Goal: Task Accomplishment & Management: Use online tool/utility

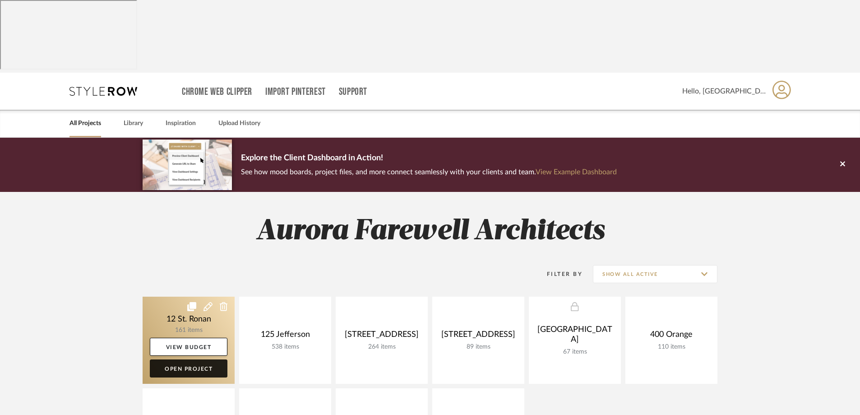
click at [193, 359] on link "Open Project" at bounding box center [189, 368] width 78 height 18
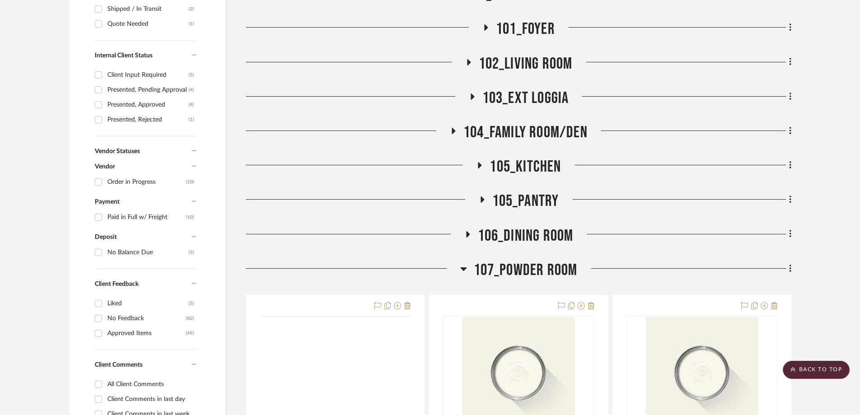
scroll to position [541, 0]
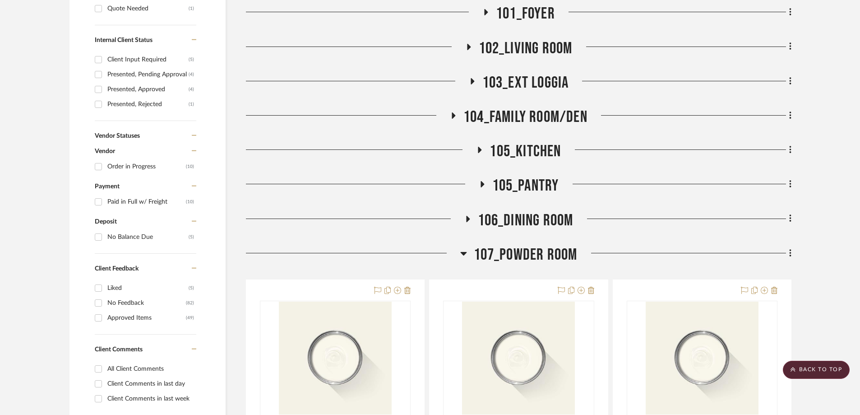
click at [466, 248] on icon at bounding box center [463, 253] width 7 height 11
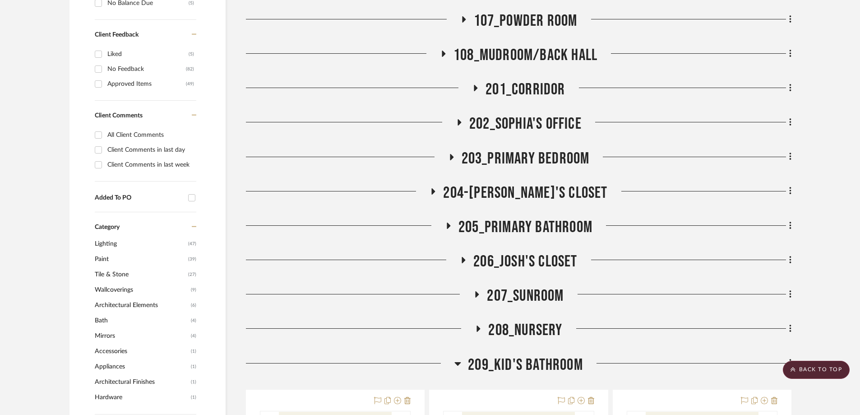
scroll to position [857, 0]
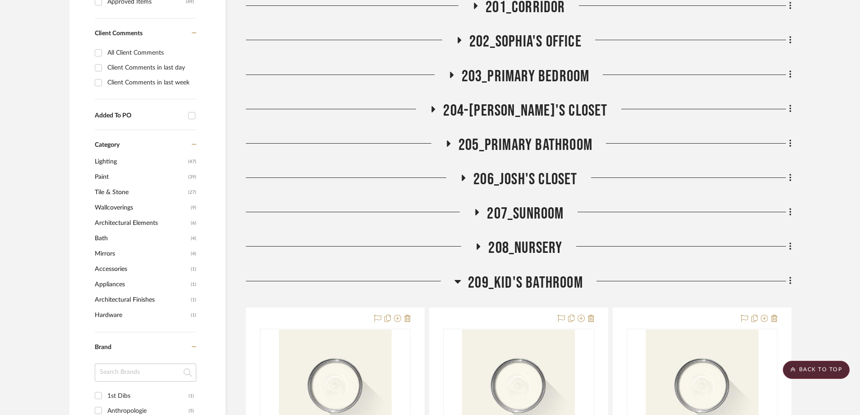
click at [458, 280] on icon at bounding box center [458, 282] width 6 height 4
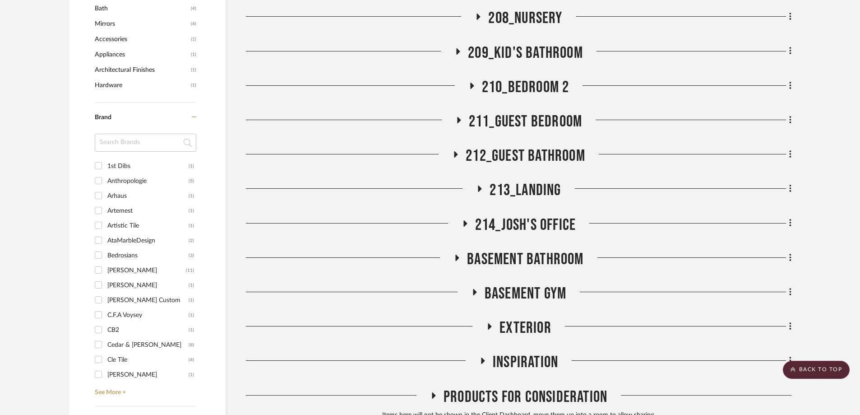
scroll to position [1173, 0]
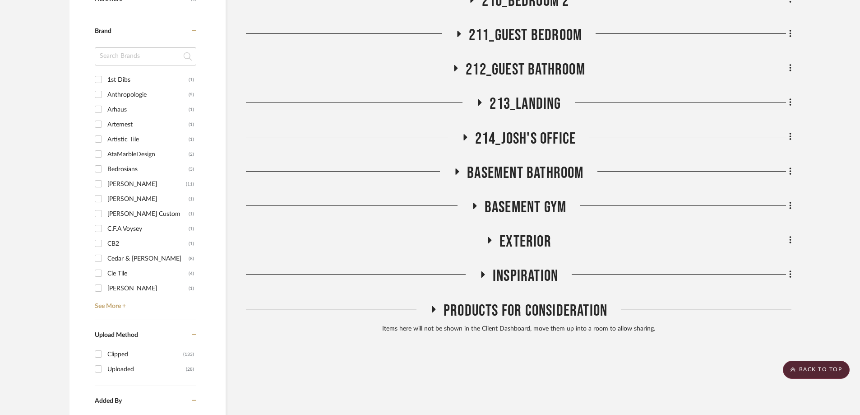
click at [471, 202] on icon at bounding box center [474, 205] width 11 height 7
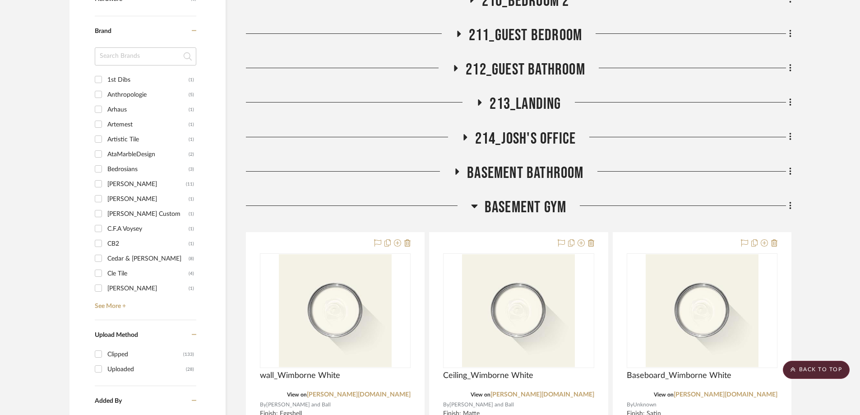
click at [471, 200] on icon at bounding box center [474, 205] width 7 height 11
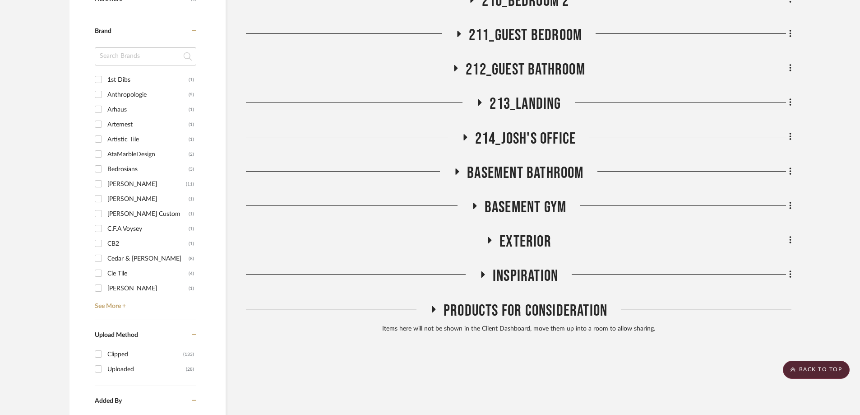
click at [459, 168] on icon at bounding box center [457, 171] width 11 height 7
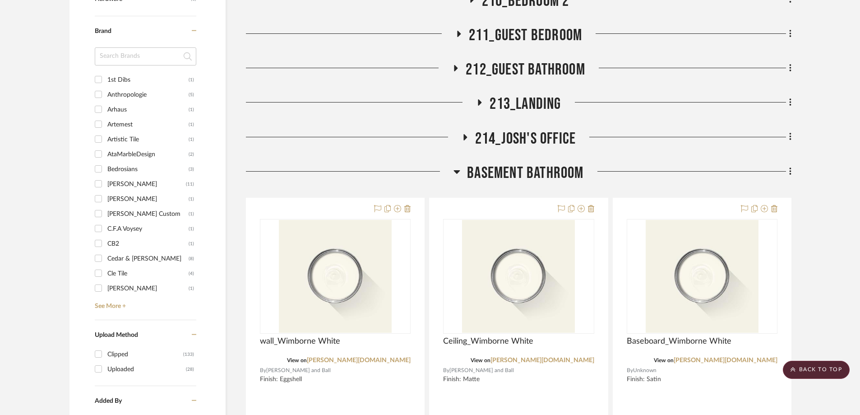
click at [459, 166] on icon at bounding box center [456, 171] width 7 height 11
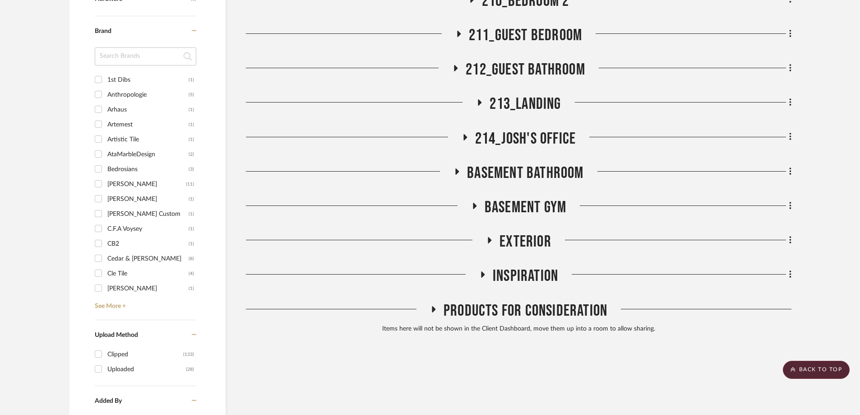
click at [462, 134] on icon at bounding box center [464, 137] width 11 height 7
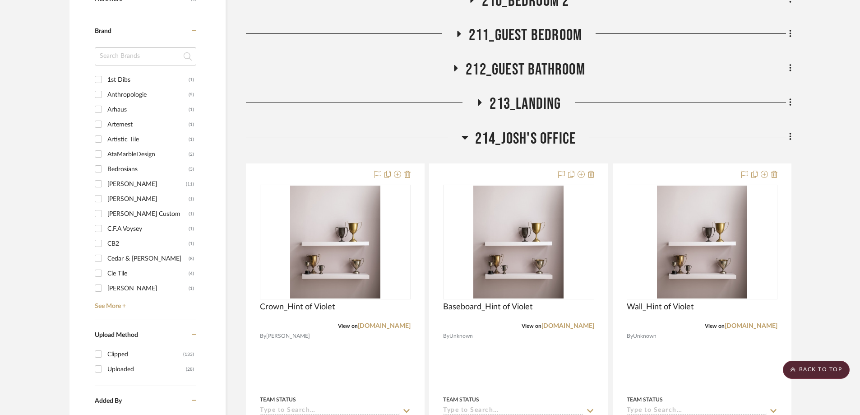
click at [462, 132] on icon at bounding box center [465, 137] width 7 height 11
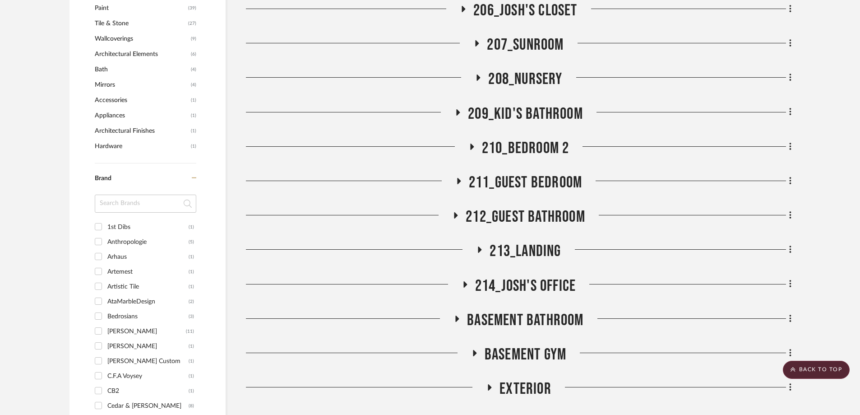
scroll to position [947, 0]
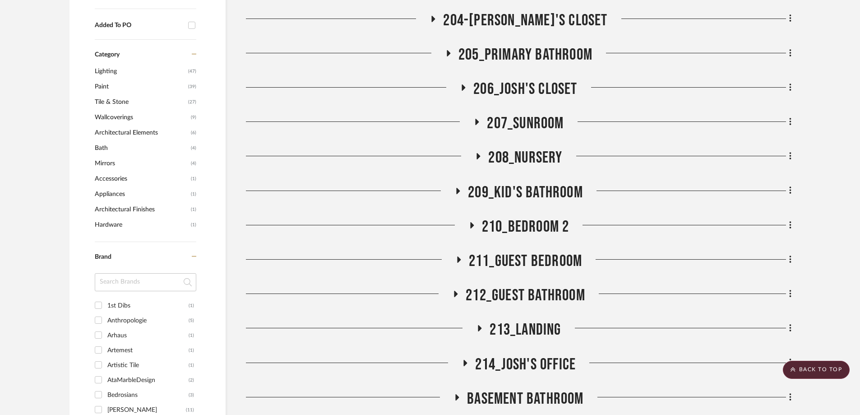
click at [480, 153] on icon at bounding box center [478, 156] width 11 height 7
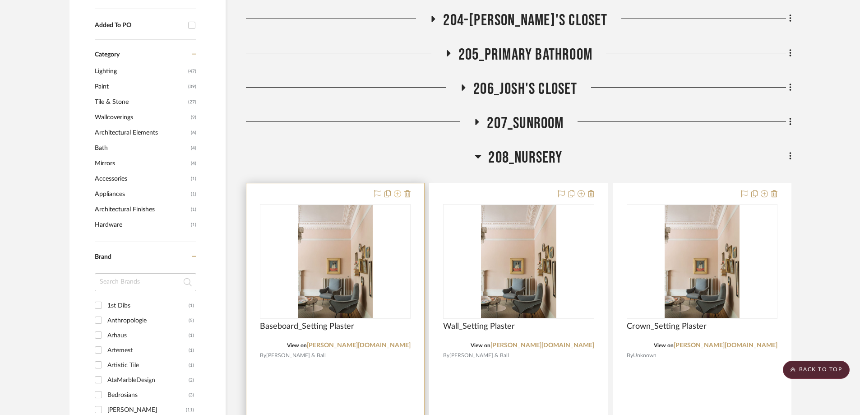
click at [396, 190] on icon at bounding box center [397, 193] width 7 height 7
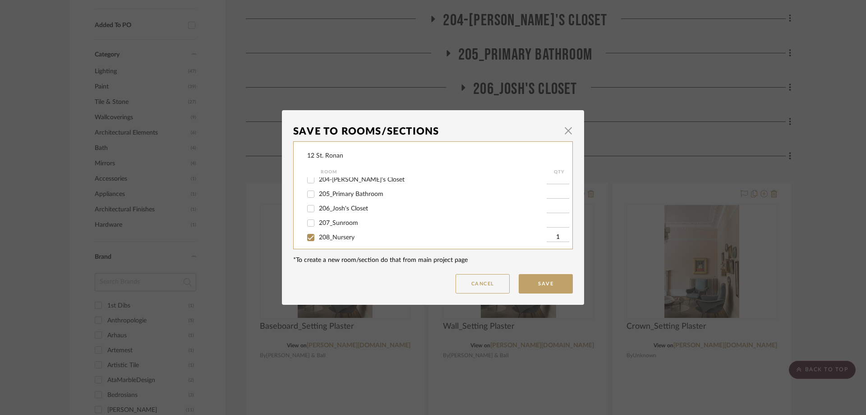
scroll to position [271, 0]
click at [306, 217] on input "208_Nursery" at bounding box center [311, 217] width 14 height 14
checkbox input "false"
click at [310, 200] on input "210_Bedroom 2" at bounding box center [311, 201] width 14 height 14
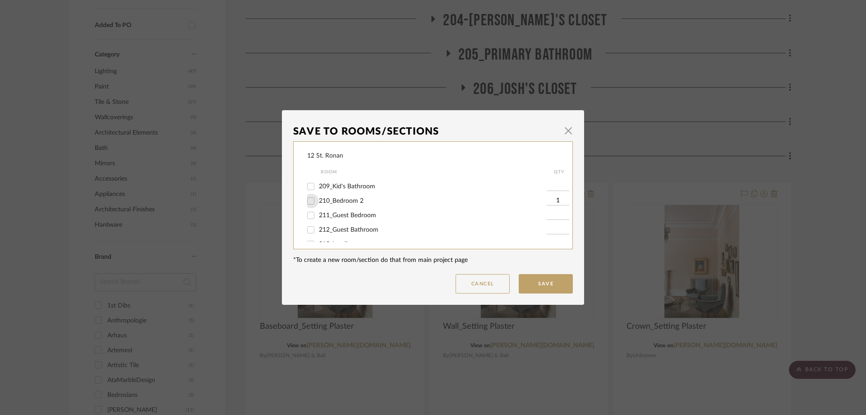
checkbox input "false"
click at [310, 207] on input "207_Sunroom" at bounding box center [311, 209] width 14 height 14
checkbox input "true"
type input "1"
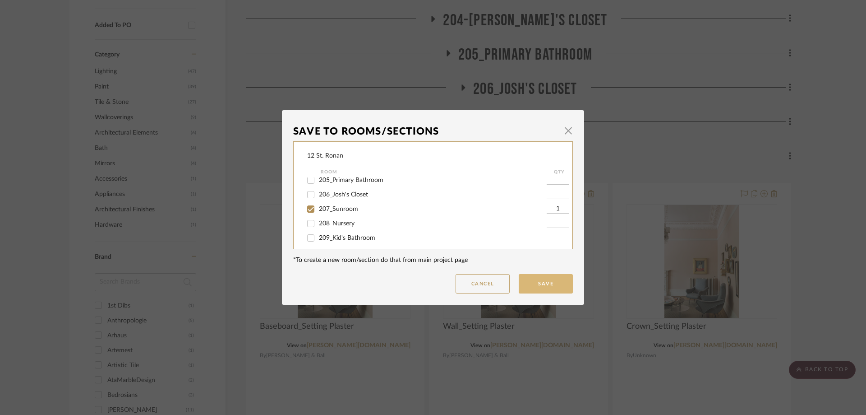
click at [537, 291] on button "Save" at bounding box center [546, 283] width 54 height 19
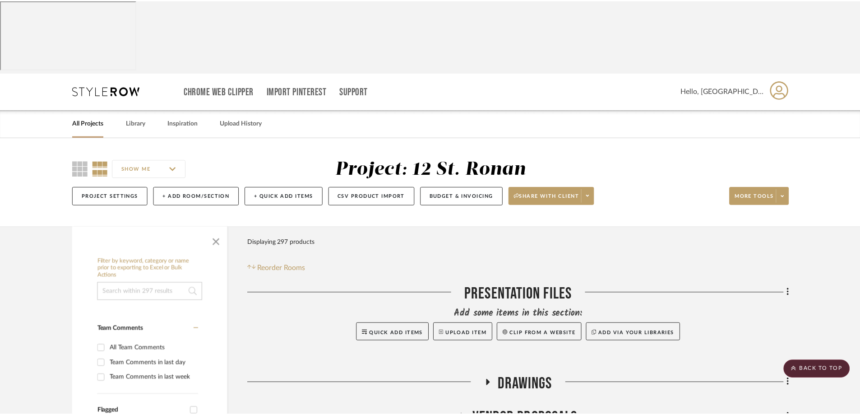
scroll to position [947, 0]
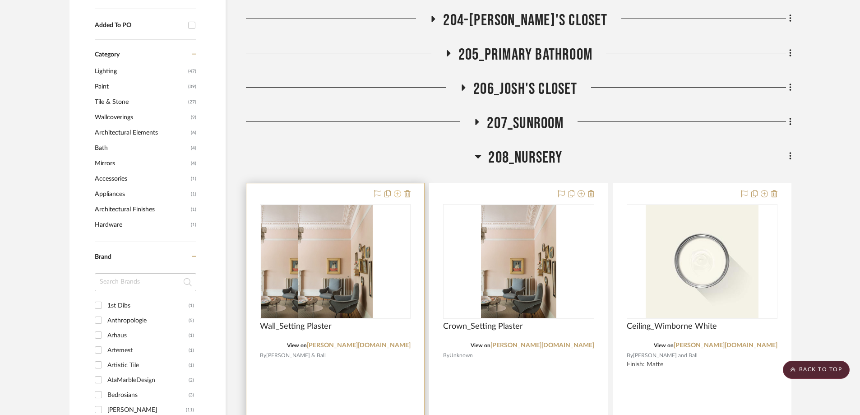
click at [397, 190] on icon at bounding box center [397, 193] width 7 height 7
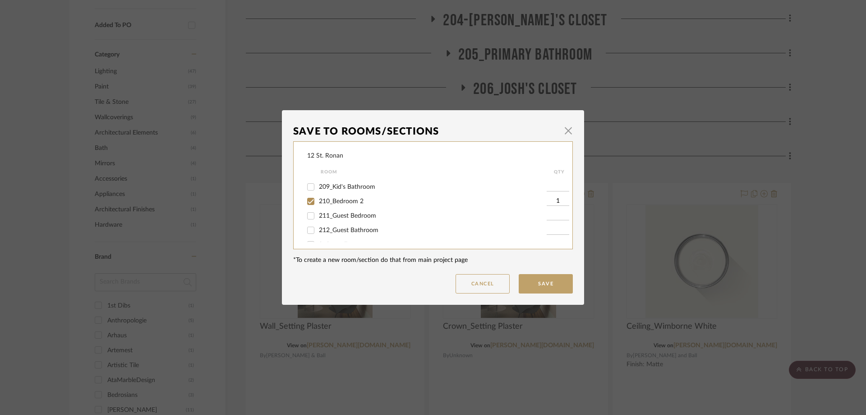
scroll to position [316, 0]
click at [310, 196] on input "210_Bedroom 2" at bounding box center [311, 201] width 14 height 14
checkbox input "false"
click at [310, 215] on input "208_Nursery" at bounding box center [311, 217] width 14 height 14
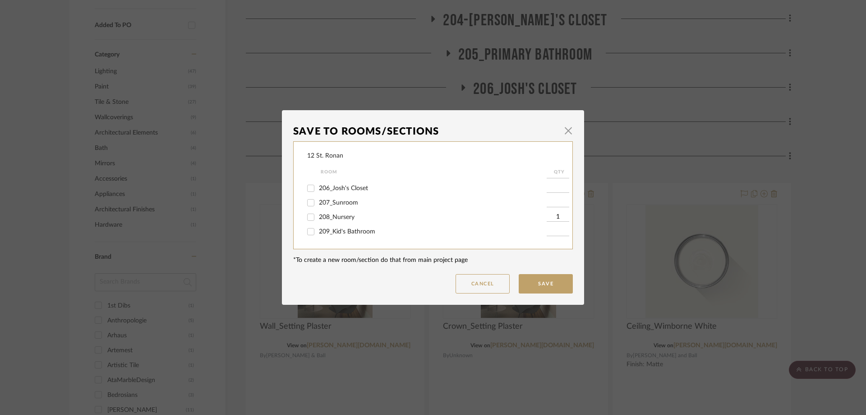
checkbox input "false"
click at [309, 221] on input "207_Sunroom" at bounding box center [311, 223] width 14 height 14
checkbox input "true"
type input "1"
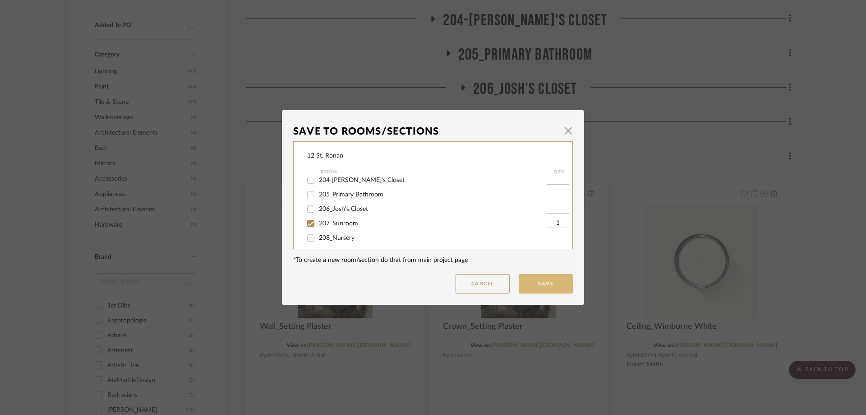
click at [557, 284] on button "Save" at bounding box center [546, 283] width 54 height 19
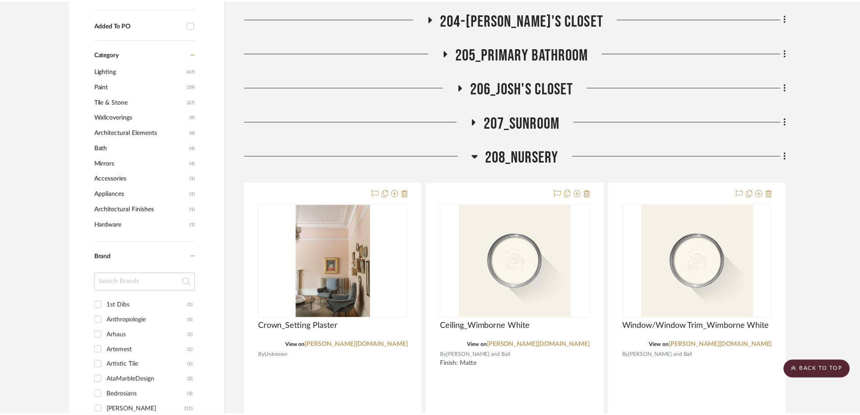
scroll to position [947, 0]
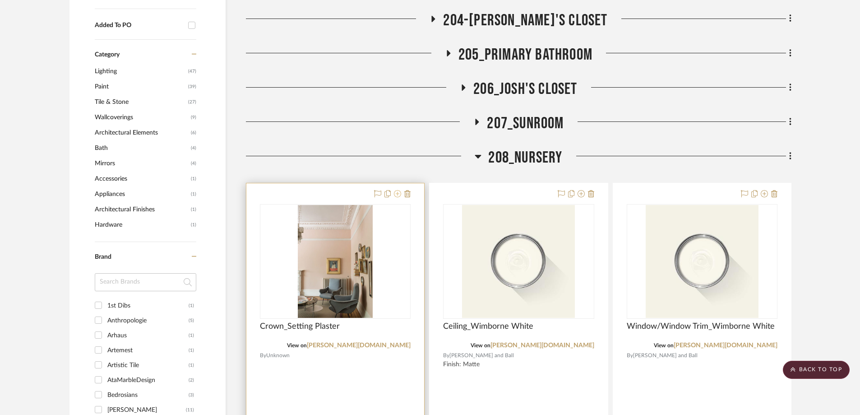
click at [396, 190] on icon at bounding box center [397, 193] width 7 height 7
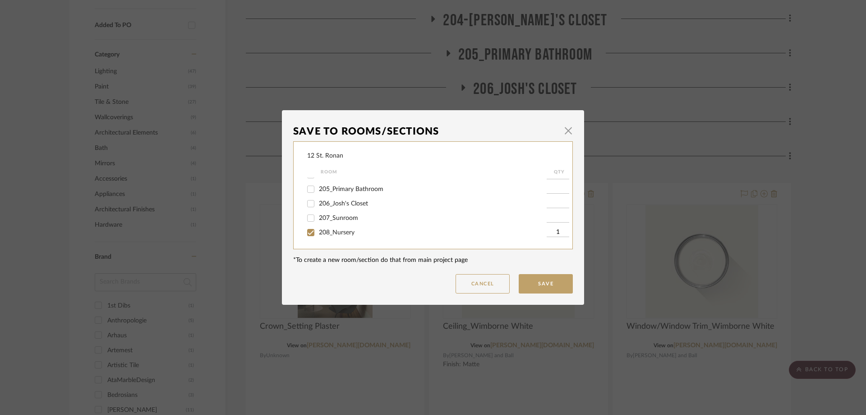
scroll to position [271, 0]
click at [307, 217] on input "208_Nursery" at bounding box center [311, 217] width 14 height 14
checkbox input "false"
click at [310, 204] on input "207_Sunroom" at bounding box center [311, 202] width 14 height 14
checkbox input "true"
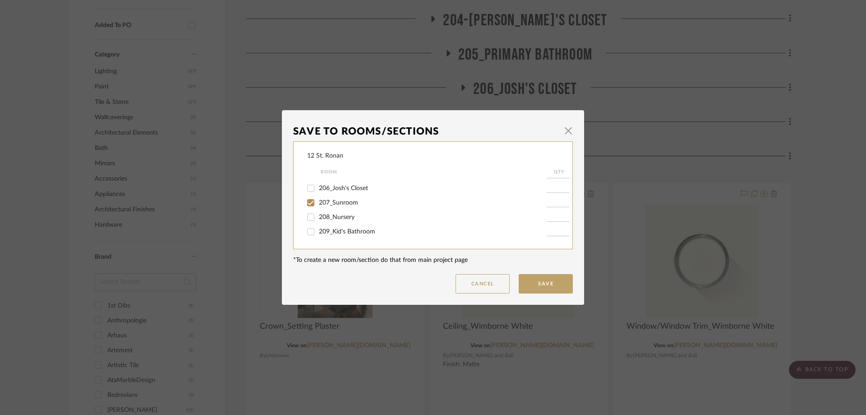
type input "1"
click at [307, 202] on input "210_Bedroom 2" at bounding box center [311, 201] width 14 height 14
checkbox input "false"
click at [534, 280] on button "Save" at bounding box center [546, 283] width 54 height 19
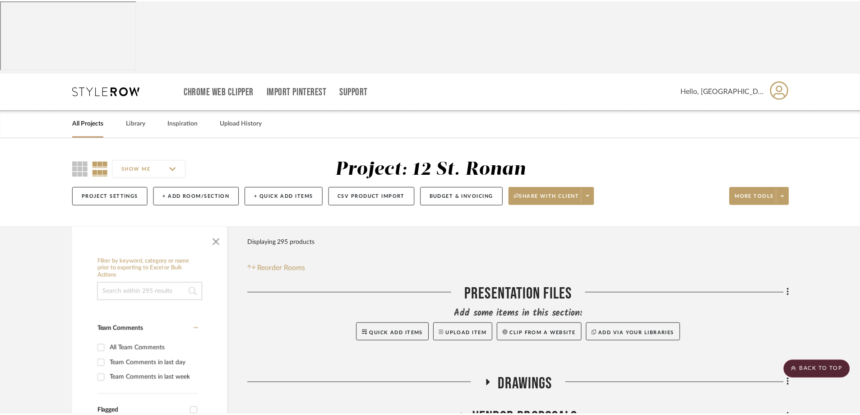
scroll to position [947, 0]
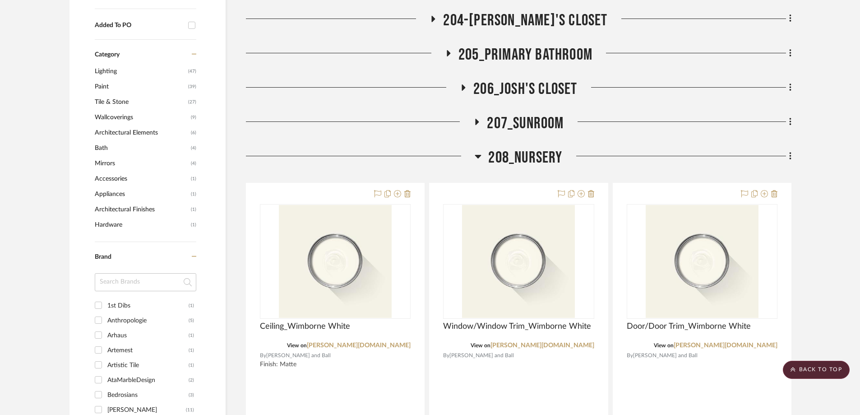
click at [478, 151] on icon at bounding box center [478, 156] width 7 height 11
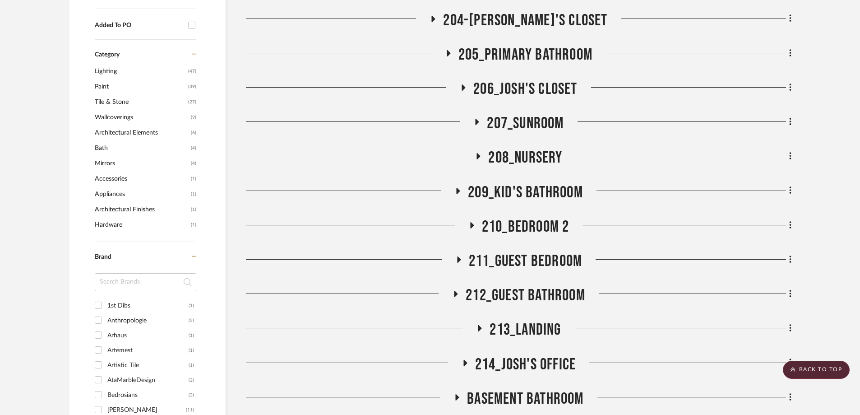
click at [481, 119] on icon at bounding box center [476, 122] width 11 height 7
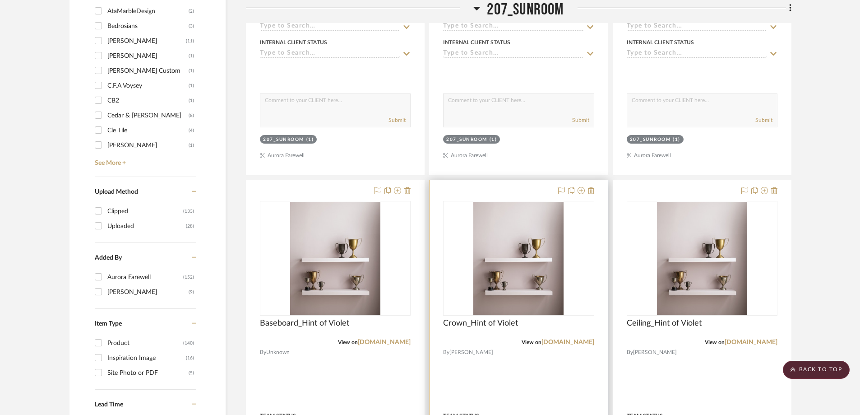
scroll to position [1354, 0]
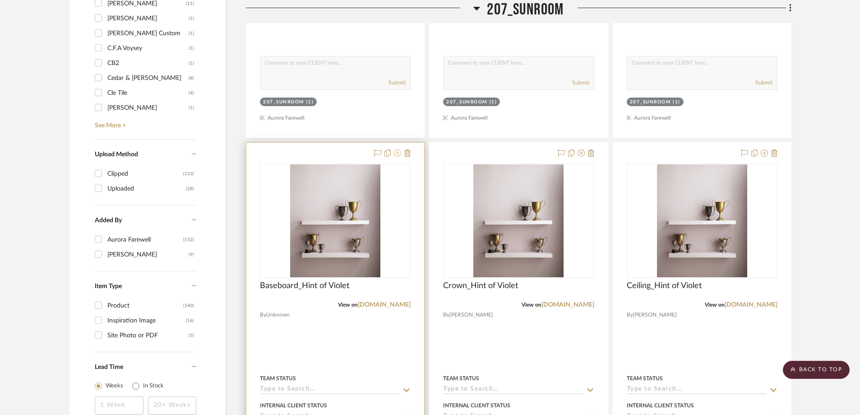
click at [399, 149] on icon at bounding box center [397, 152] width 7 height 7
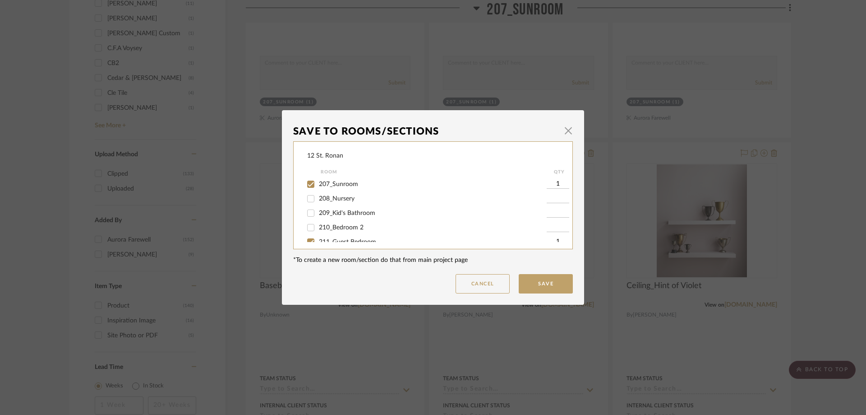
scroll to position [271, 0]
click at [308, 205] on input "207_Sunroom" at bounding box center [311, 202] width 14 height 14
checkbox input "false"
click at [541, 277] on button "Save" at bounding box center [546, 283] width 54 height 19
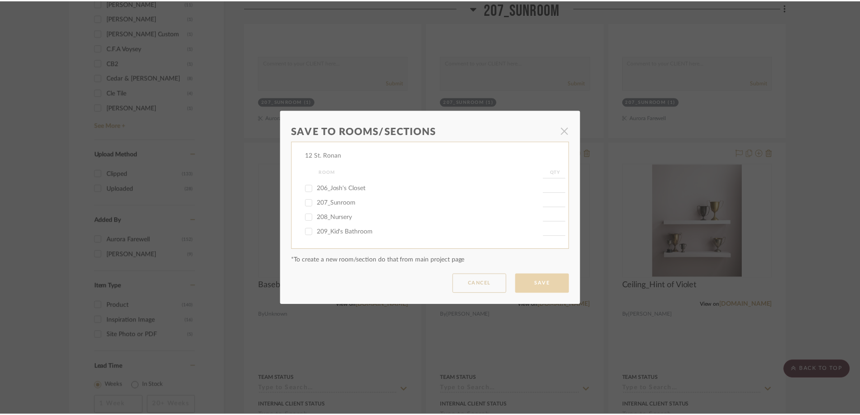
scroll to position [1354, 0]
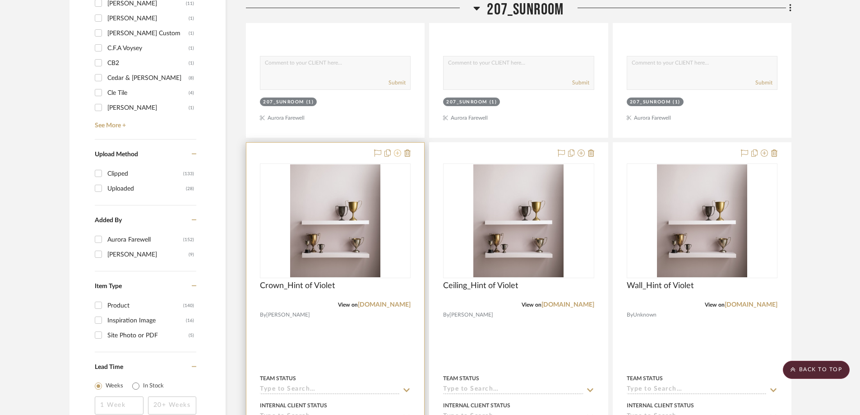
click at [398, 149] on icon at bounding box center [397, 152] width 7 height 7
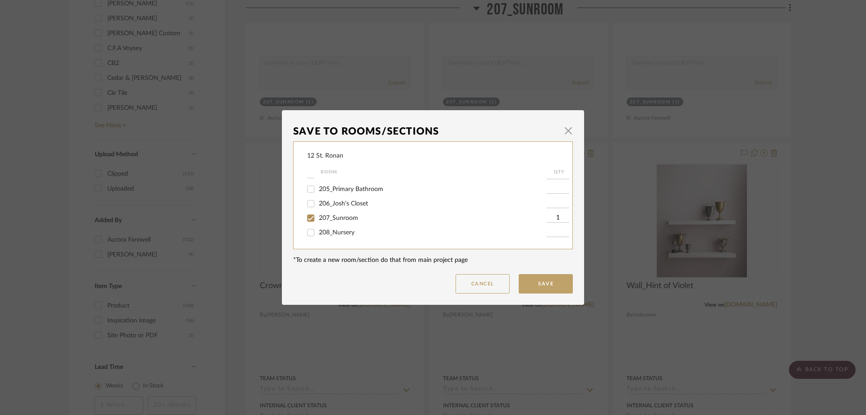
scroll to position [271, 0]
click at [313, 201] on input "207_Sunroom" at bounding box center [311, 202] width 14 height 14
checkbox input "false"
click at [541, 281] on button "Save" at bounding box center [546, 283] width 54 height 19
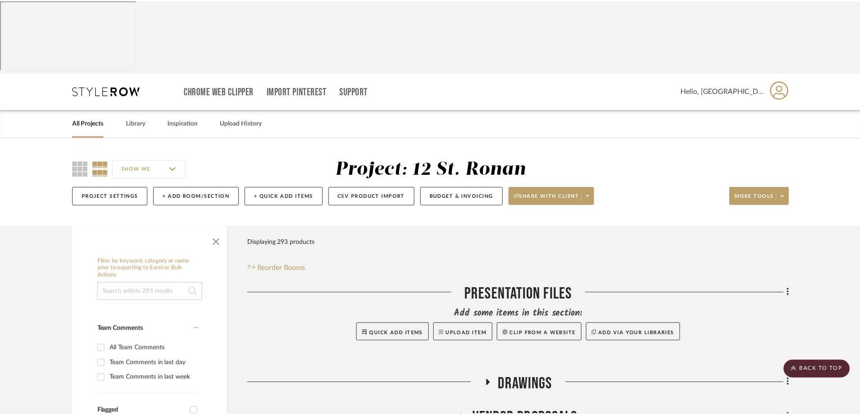
scroll to position [1354, 0]
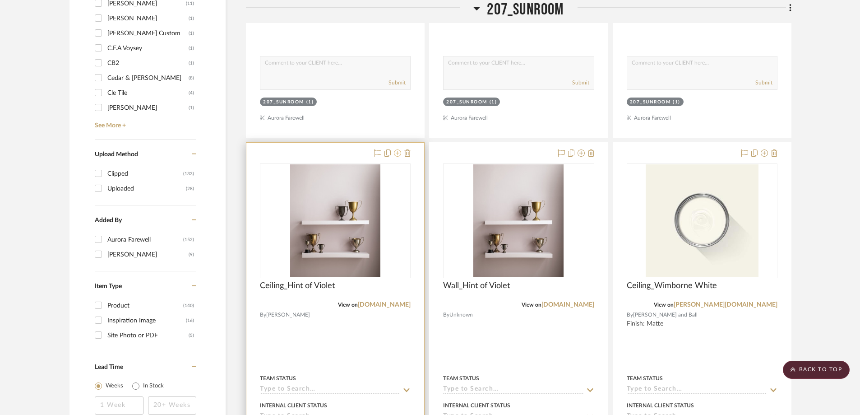
click at [397, 149] on icon at bounding box center [397, 152] width 7 height 7
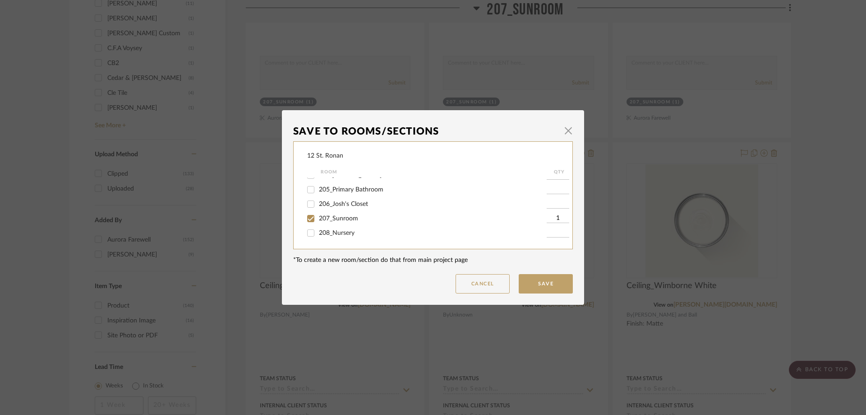
scroll to position [271, 0]
click at [307, 202] on input "207_Sunroom" at bounding box center [311, 202] width 14 height 14
checkbox input "false"
click at [554, 281] on button "Save" at bounding box center [546, 283] width 54 height 19
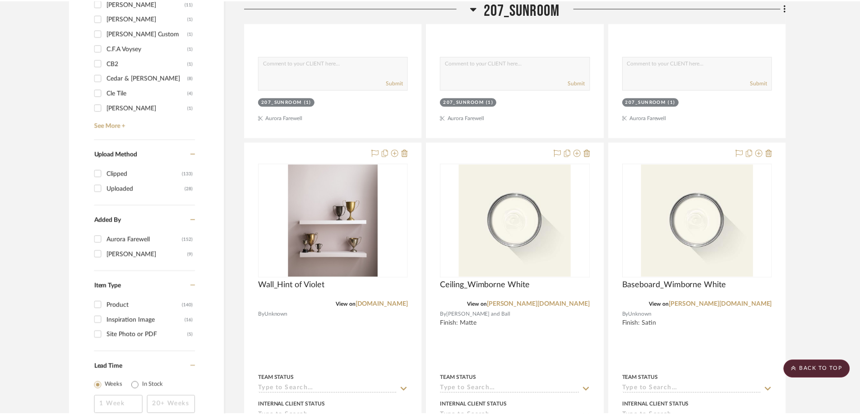
scroll to position [1354, 0]
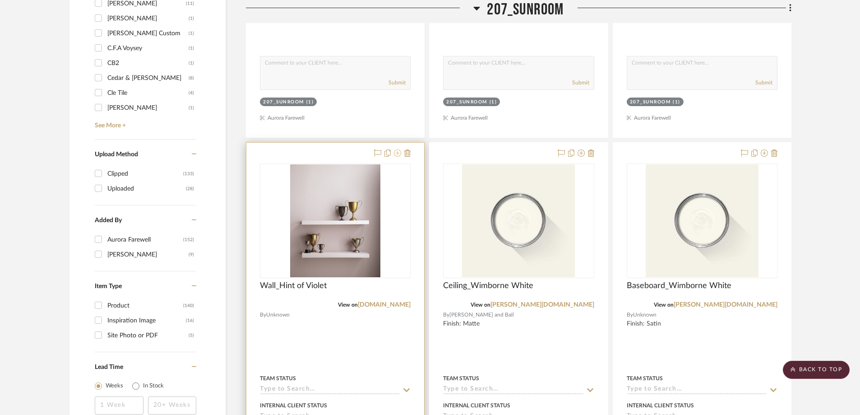
click at [397, 149] on icon at bounding box center [397, 152] width 7 height 7
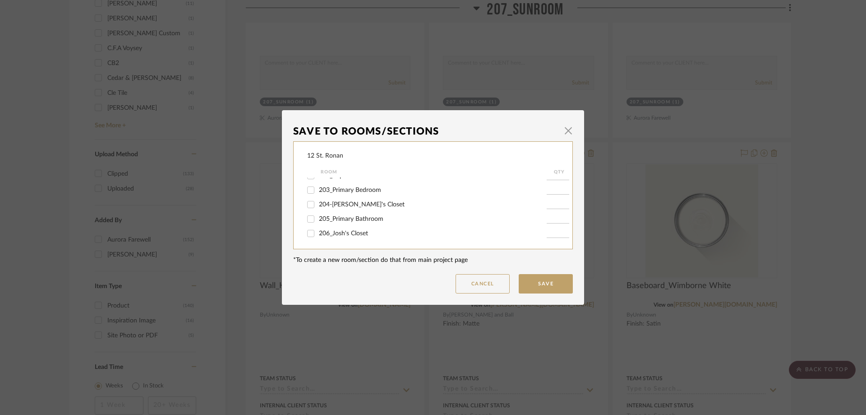
scroll to position [271, 0]
click at [305, 198] on input "207_Sunroom" at bounding box center [311, 202] width 14 height 14
checkbox input "false"
click at [547, 282] on button "Save" at bounding box center [546, 283] width 54 height 19
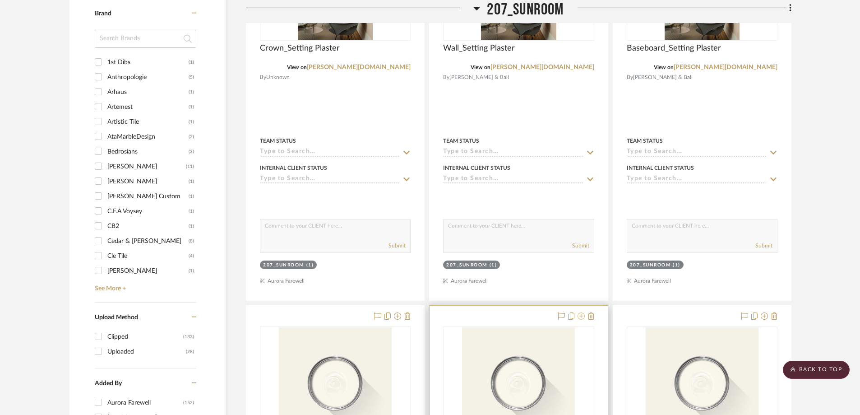
scroll to position [1218, 0]
